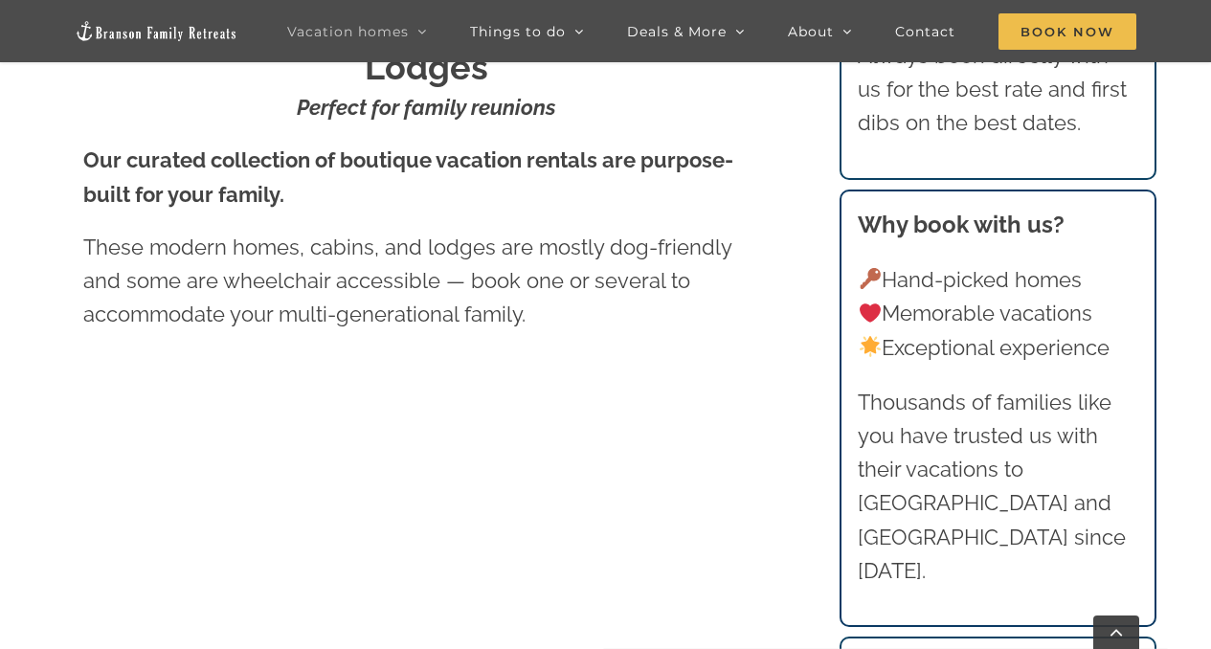
scroll to position [761, 0]
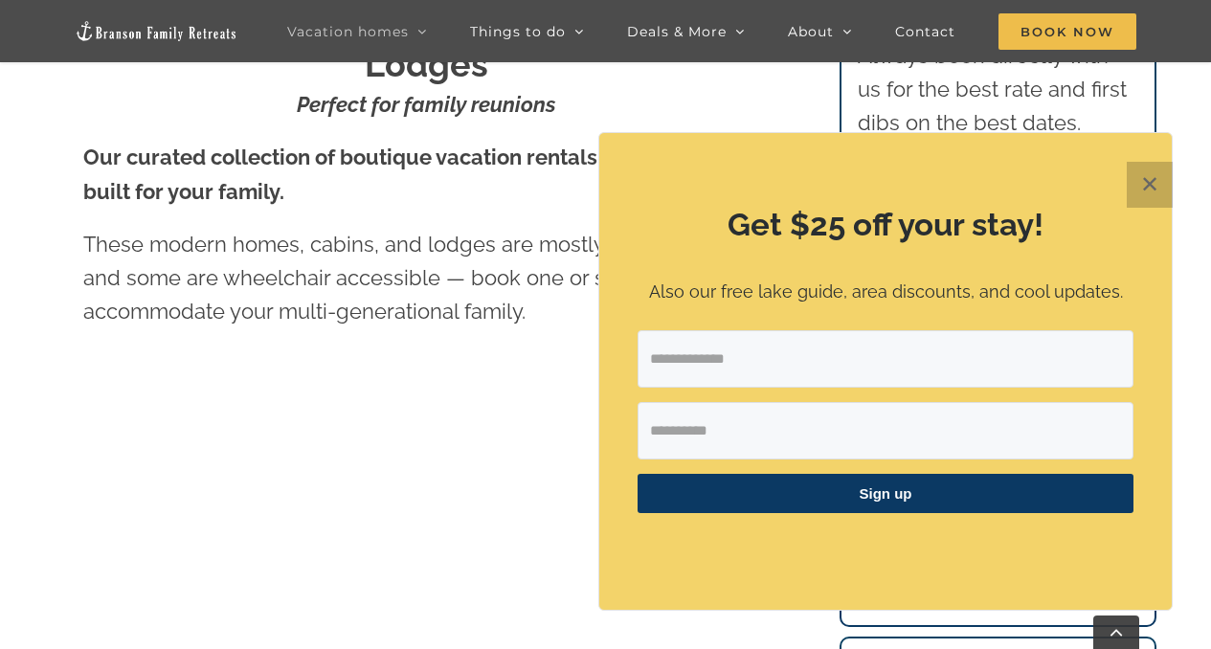
click at [1143, 192] on button "✕" at bounding box center [1150, 185] width 46 height 46
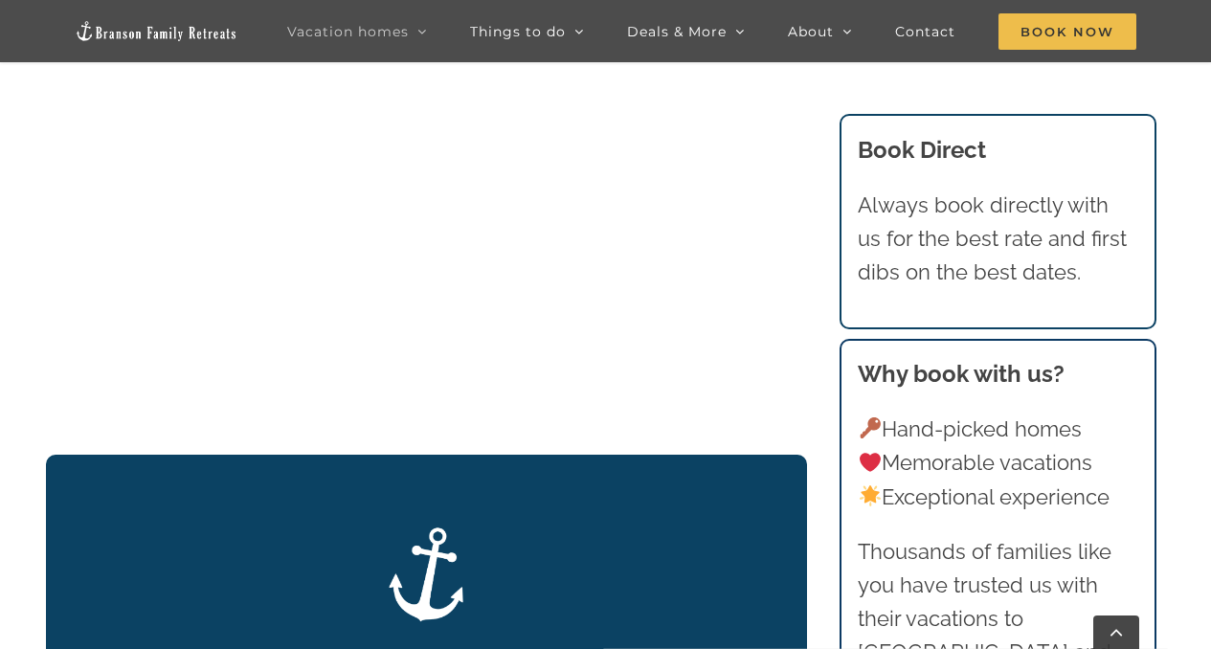
scroll to position [2605, 0]
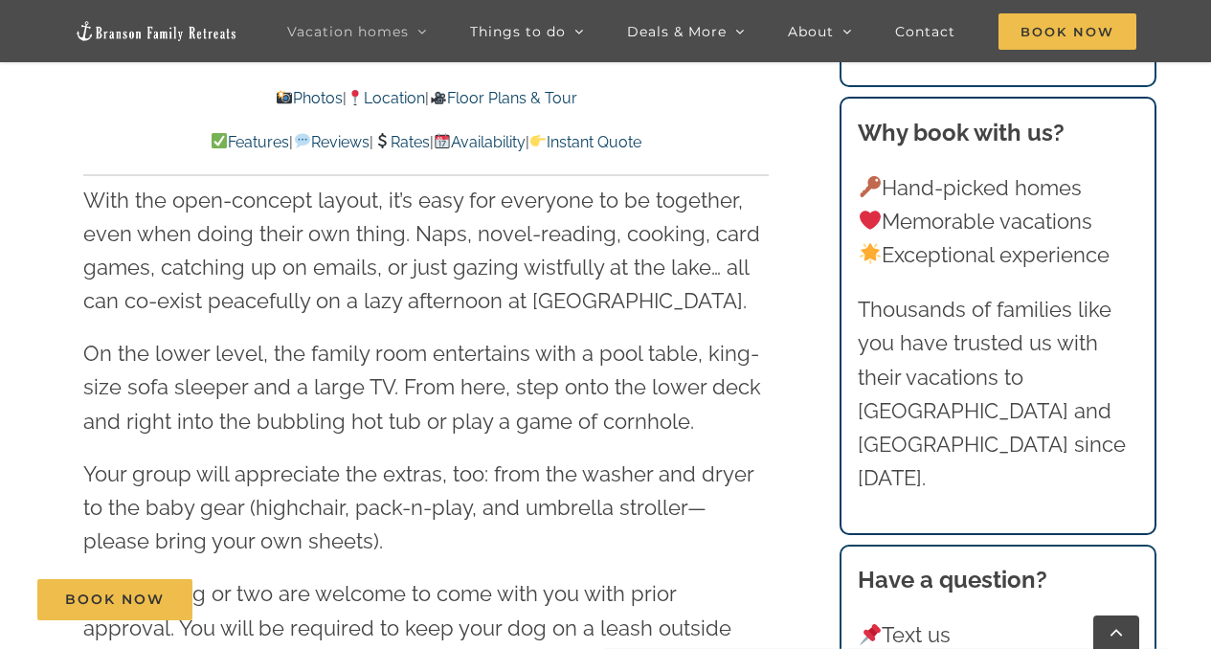
scroll to position [3049, 0]
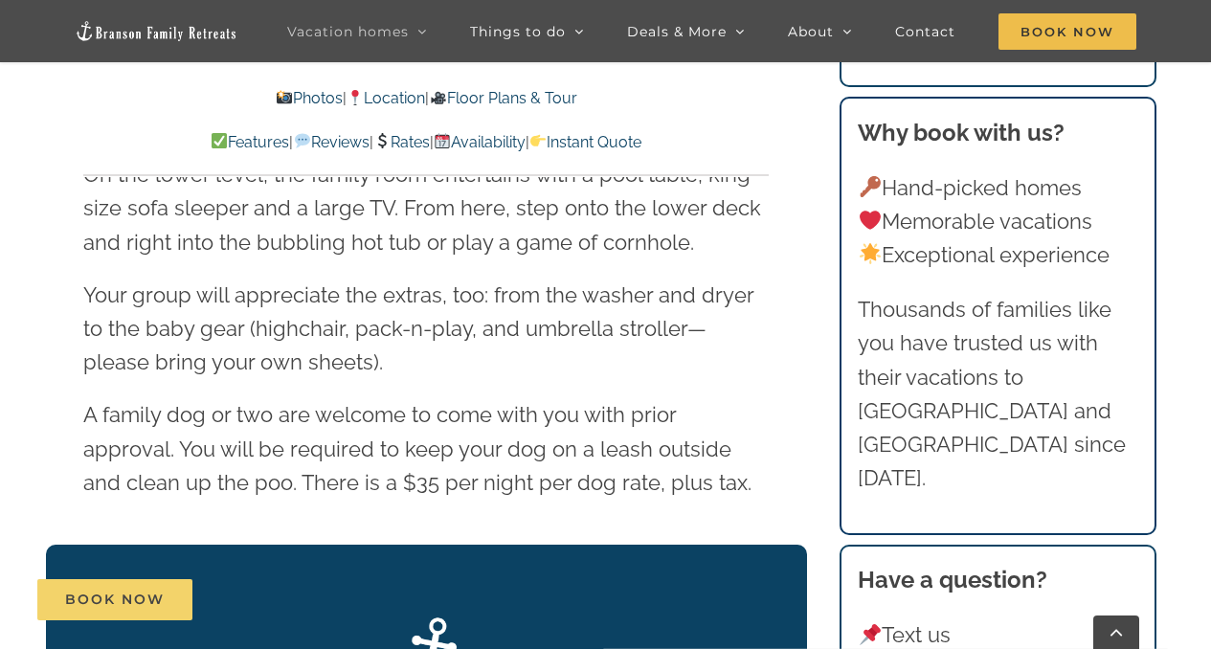
click at [104, 613] on link "Book Now" at bounding box center [114, 599] width 155 height 41
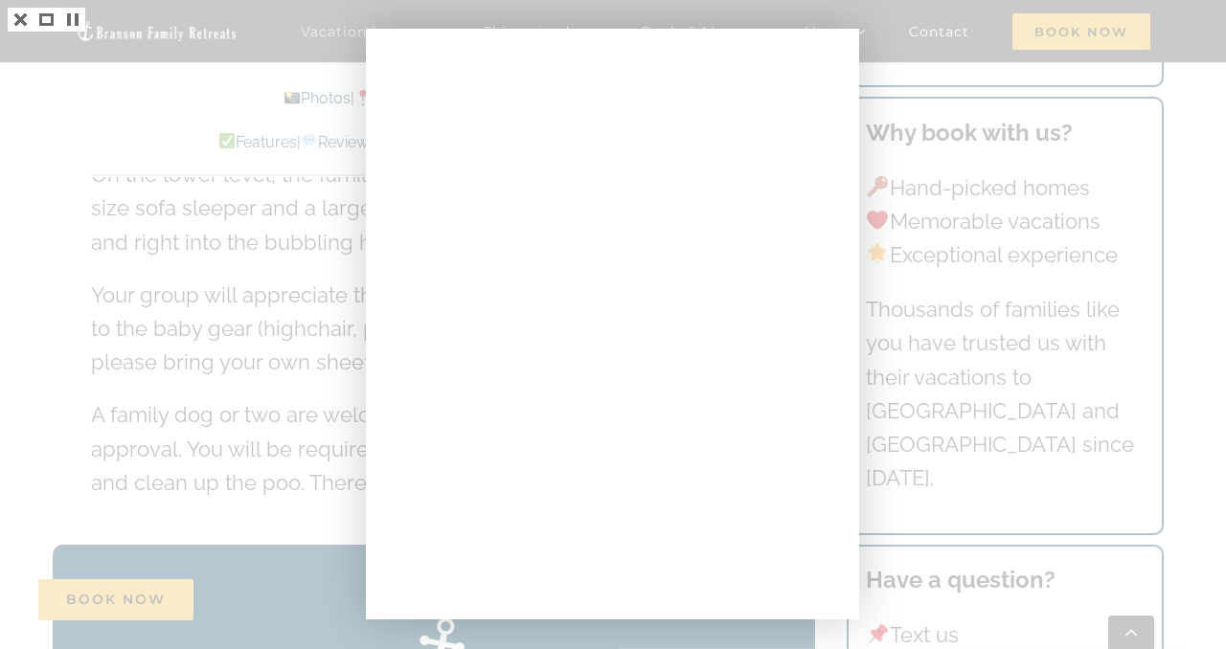
click at [231, 90] on div at bounding box center [613, 324] width 1226 height 649
